Goal: Information Seeking & Learning: Learn about a topic

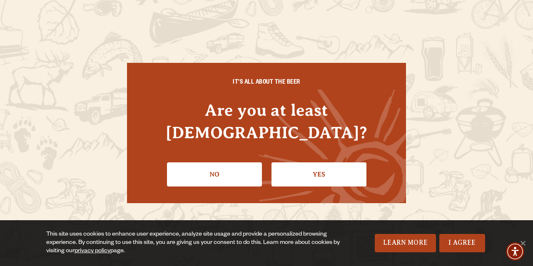
click at [133, 88] on div "IT'S ALL ABOUT THE BEER Are you at least 21 years old? No Yes" at bounding box center [266, 133] width 279 height 140
click at [341, 162] on link "Yes" at bounding box center [318, 174] width 95 height 24
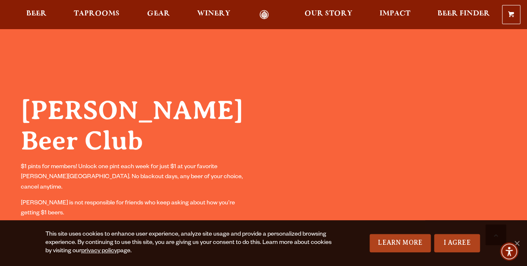
scroll to position [511, 0]
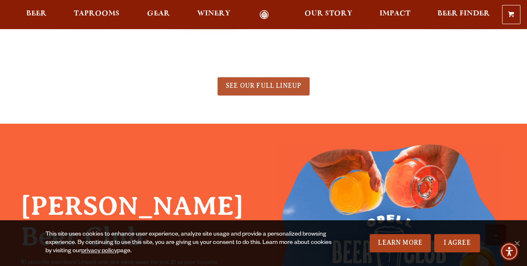
click at [288, 87] on span "SEE OUR FULL LINEUP" at bounding box center [263, 85] width 75 height 7
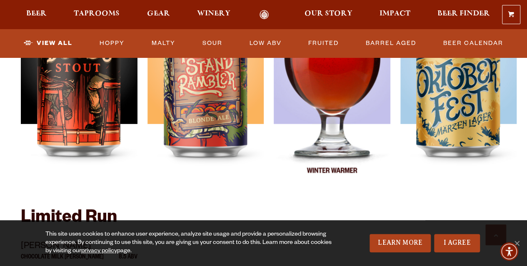
scroll to position [1251, 0]
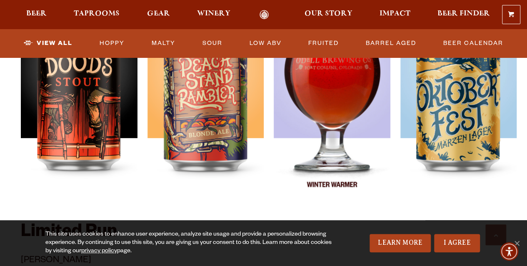
click at [346, 84] on div at bounding box center [331, 99] width 117 height 208
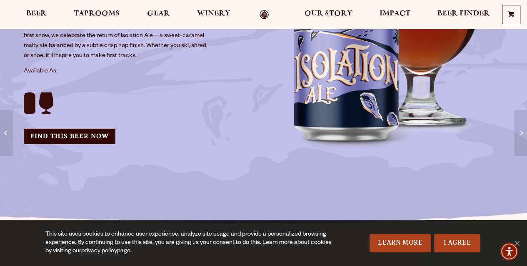
scroll to position [178, 0]
